Goal: Transaction & Acquisition: Purchase product/service

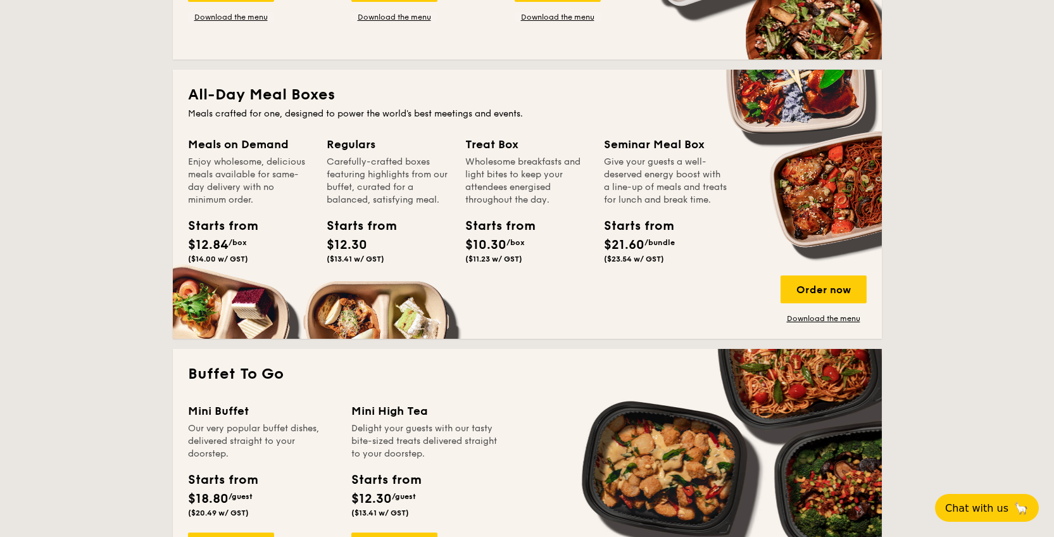
scroll to position [760, 0]
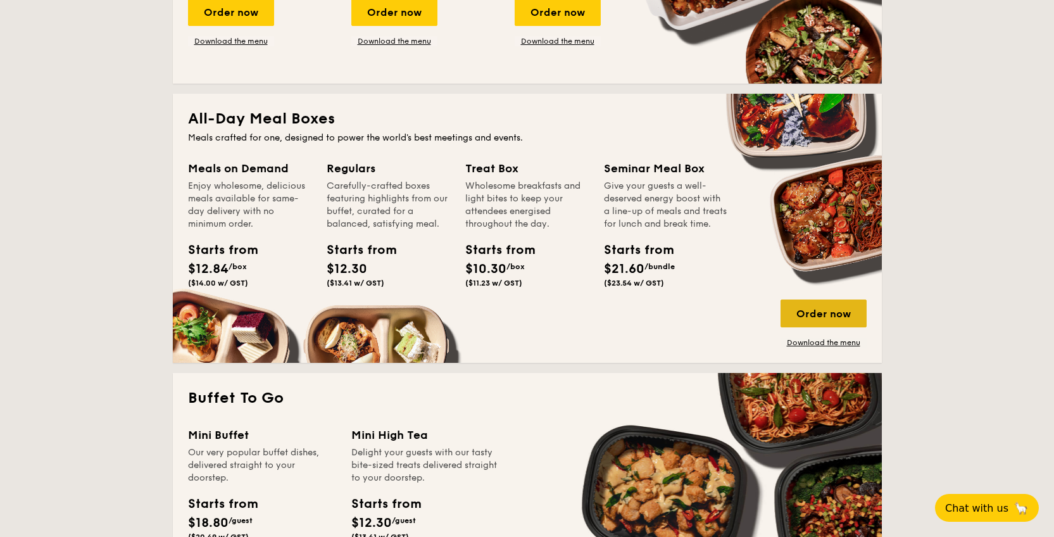
click at [827, 318] on div "Order now" at bounding box center [823, 313] width 86 height 28
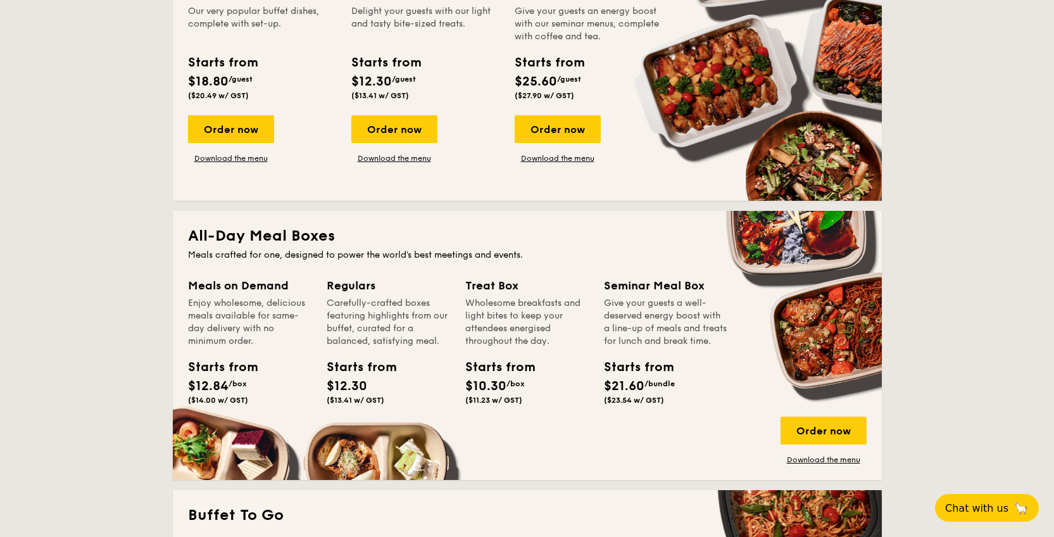
scroll to position [624, 0]
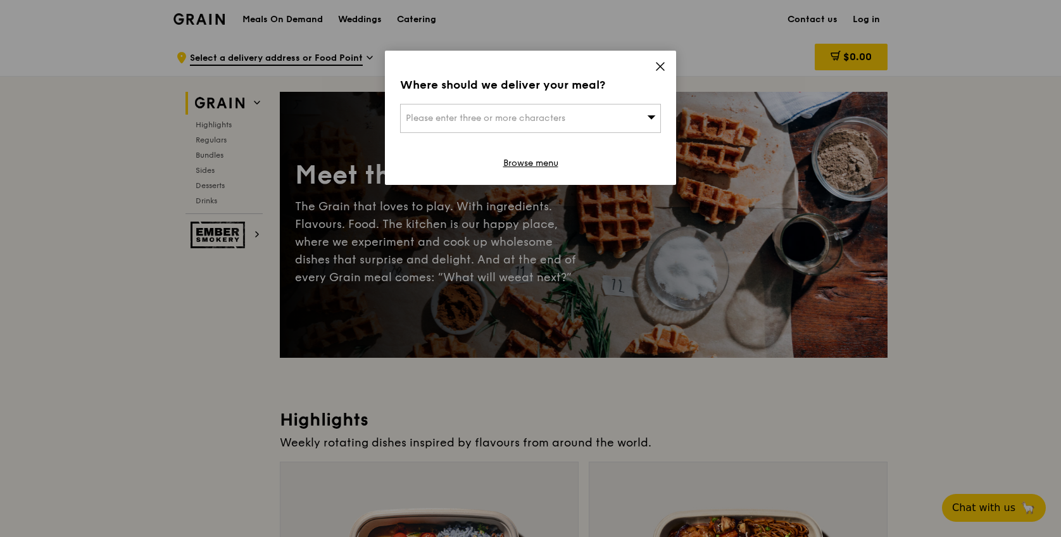
click at [659, 68] on icon at bounding box center [660, 67] width 8 height 8
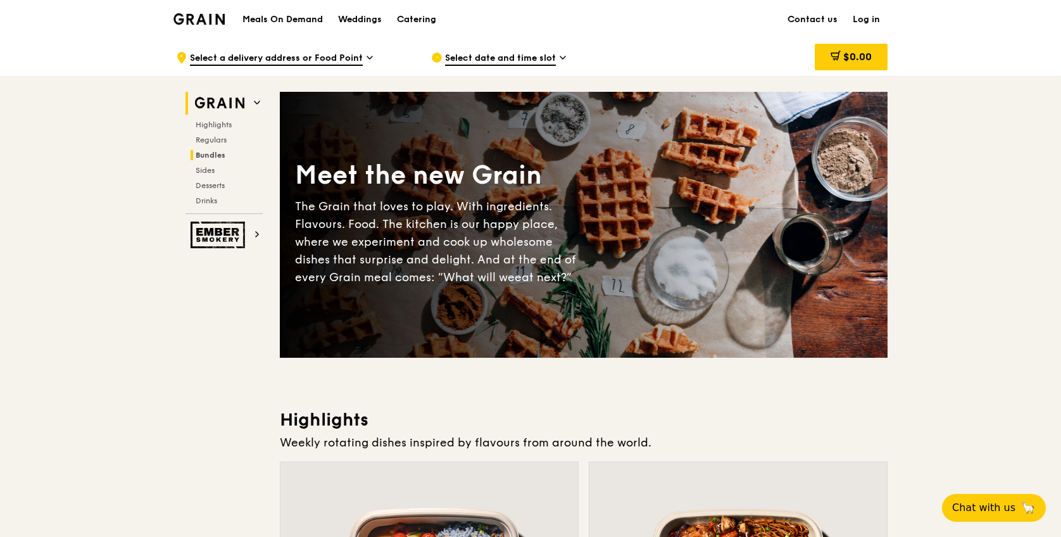
click at [212, 151] on span "Bundles" at bounding box center [211, 155] width 30 height 9
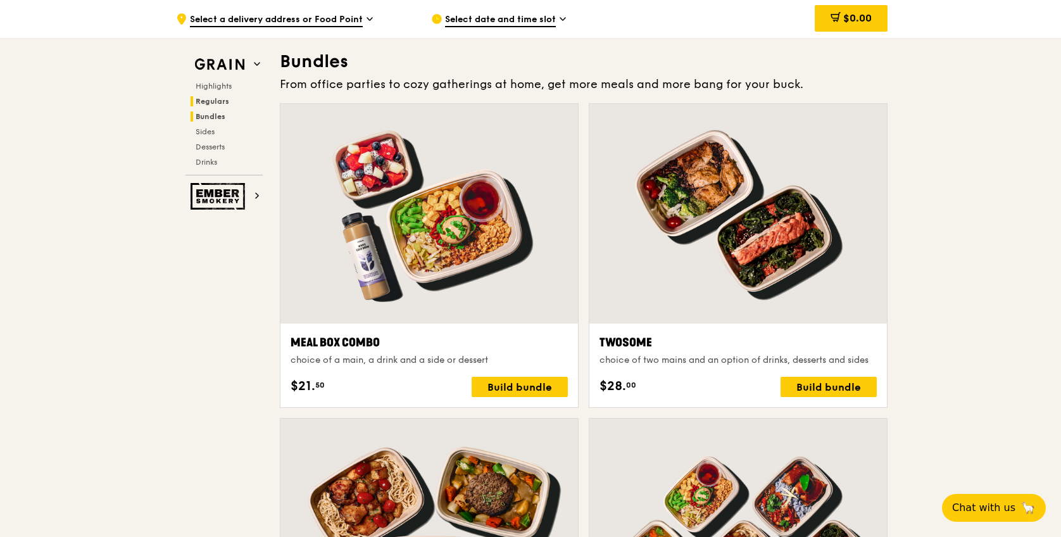
click at [203, 101] on span "Regulars" at bounding box center [213, 101] width 34 height 9
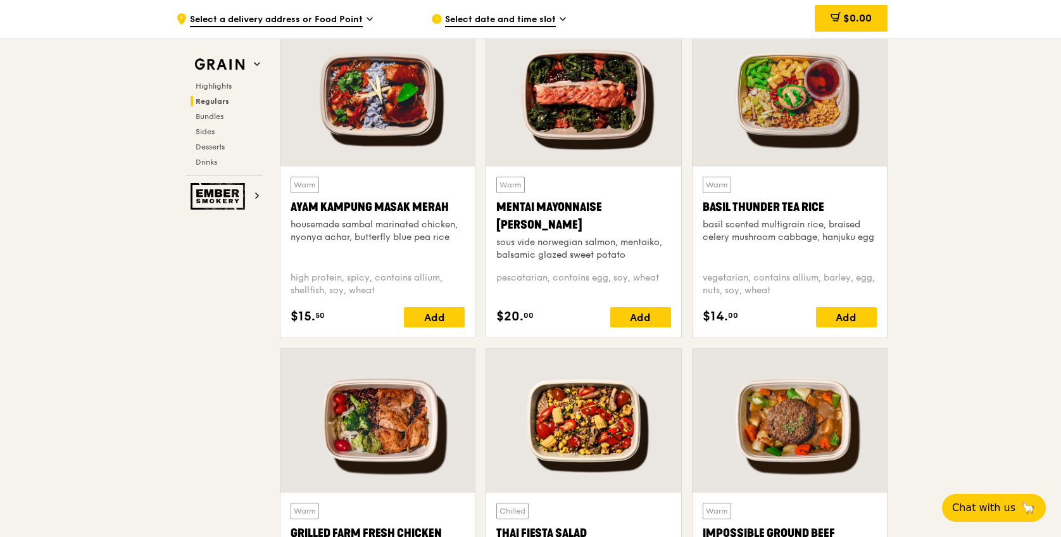
scroll to position [1200, 0]
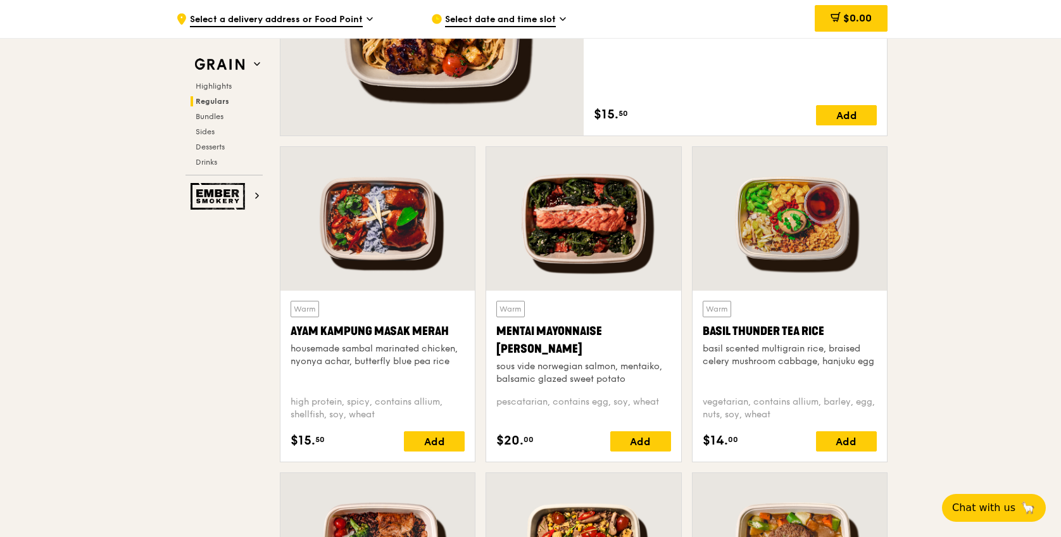
scroll to position [883, 0]
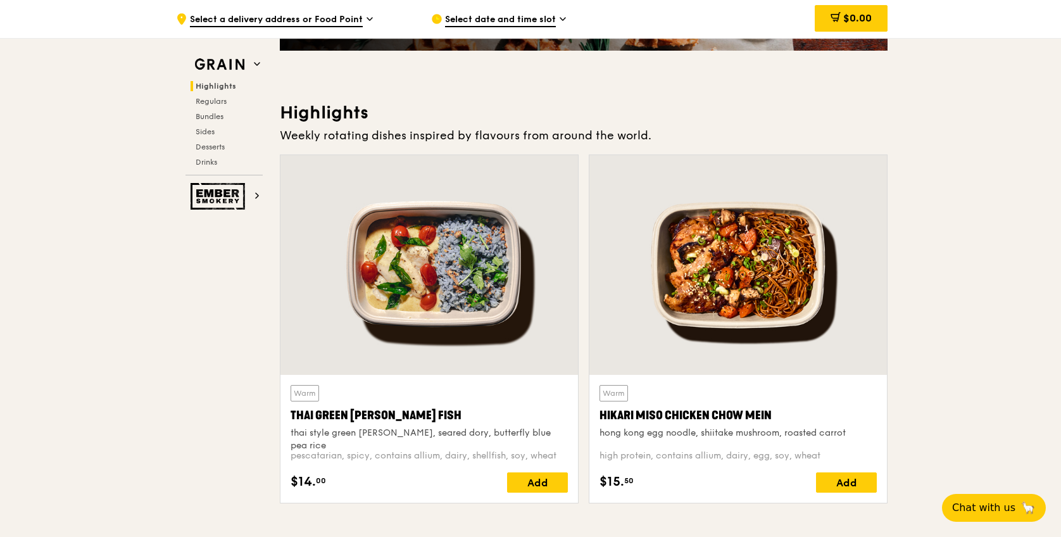
scroll to position [313, 0]
